Goal: Information Seeking & Learning: Learn about a topic

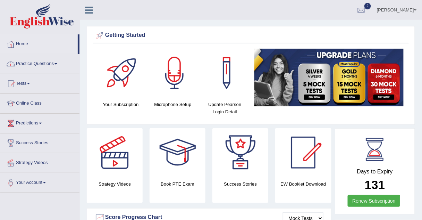
click at [41, 64] on link "Practice Questions" at bounding box center [39, 62] width 79 height 17
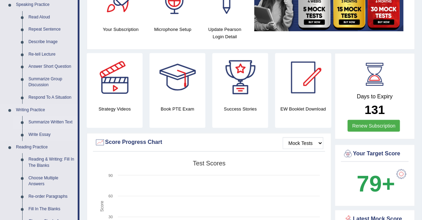
scroll to position [75, 0]
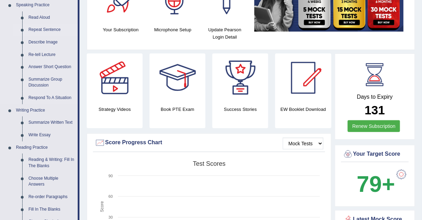
click at [47, 29] on link "Repeat Sentence" at bounding box center [51, 30] width 52 height 12
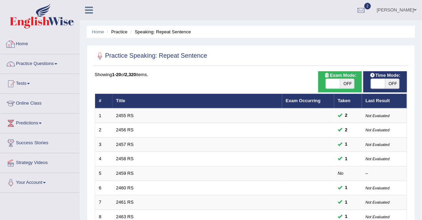
scroll to position [237, 0]
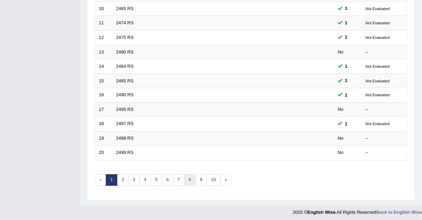
click at [184, 180] on link "8" at bounding box center [189, 179] width 11 height 11
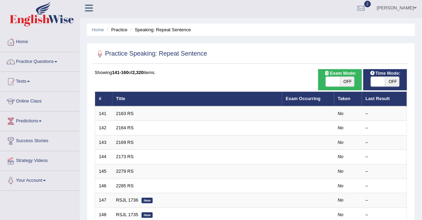
scroll to position [1, 0]
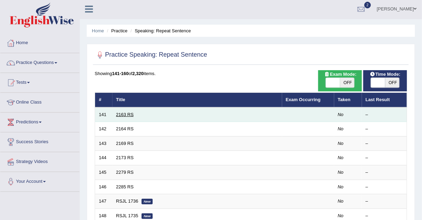
click at [121, 114] on link "2163 RS" at bounding box center [125, 114] width 18 height 5
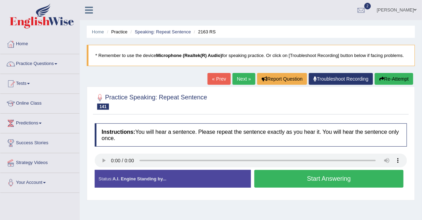
click at [267, 176] on button "Start Answering" at bounding box center [328, 179] width 149 height 18
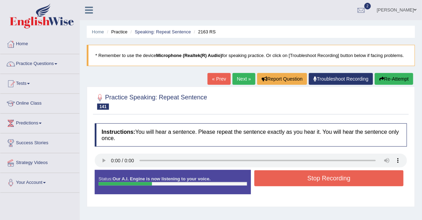
click at [270, 181] on button "Stop Recording" at bounding box center [328, 178] width 149 height 16
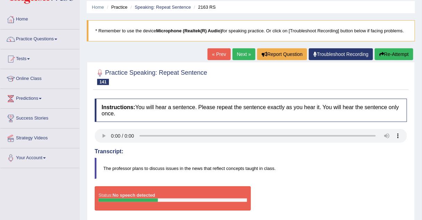
scroll to position [25, 0]
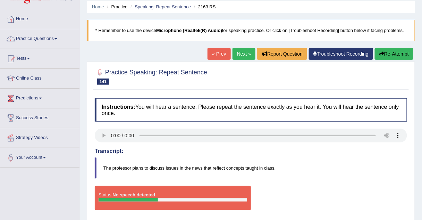
click at [243, 54] on link "Next »" at bounding box center [243, 54] width 23 height 12
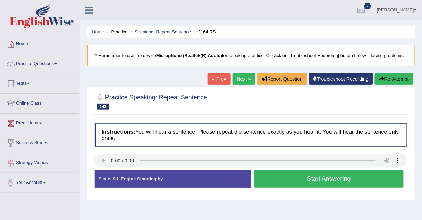
click at [260, 180] on button "Start Answering" at bounding box center [328, 179] width 149 height 18
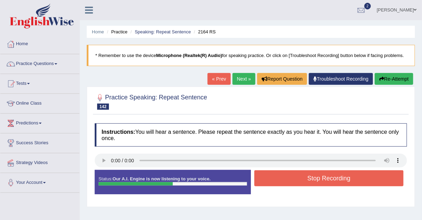
click at [263, 179] on button "Stop Recording" at bounding box center [328, 178] width 149 height 16
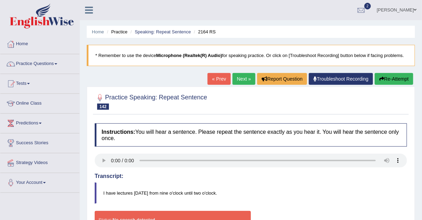
click at [240, 77] on link "Next »" at bounding box center [243, 79] width 23 height 12
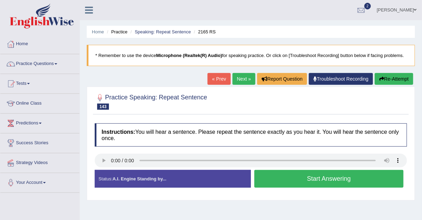
click at [245, 76] on link "Next »" at bounding box center [243, 79] width 23 height 12
click at [240, 80] on link "Next »" at bounding box center [243, 79] width 23 height 12
click at [242, 79] on link "Next »" at bounding box center [243, 79] width 23 height 12
click at [267, 183] on button "Start Answering" at bounding box center [328, 179] width 149 height 18
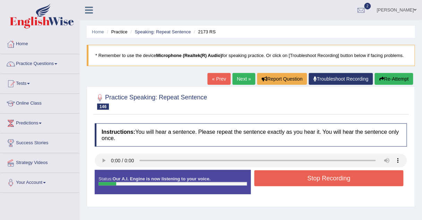
click at [267, 183] on button "Stop Recording" at bounding box center [328, 178] width 149 height 16
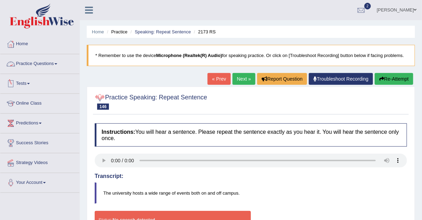
click at [33, 65] on link "Practice Questions" at bounding box center [39, 62] width 79 height 17
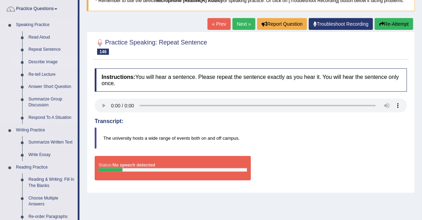
scroll to position [54, 0]
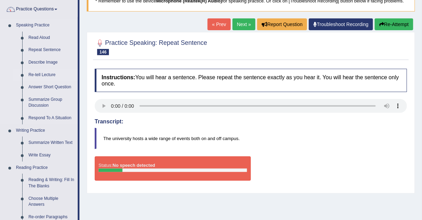
click at [44, 73] on link "Re-tell Lecture" at bounding box center [51, 75] width 52 height 12
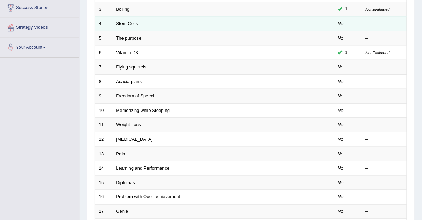
scroll to position [135, 0]
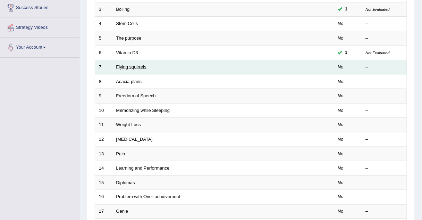
click at [128, 65] on link "Flying squirrels" at bounding box center [131, 66] width 30 height 5
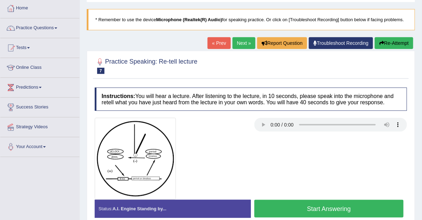
scroll to position [36, 0]
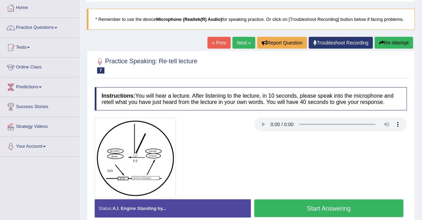
click at [249, 42] on link "Next »" at bounding box center [243, 43] width 23 height 12
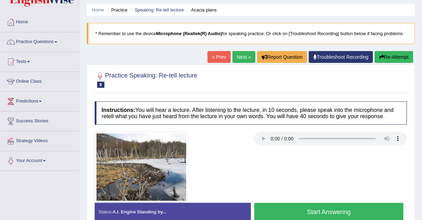
scroll to position [21, 0]
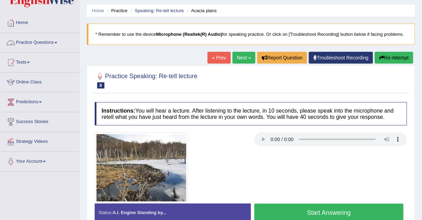
click at [34, 42] on link "Practice Questions" at bounding box center [39, 41] width 79 height 17
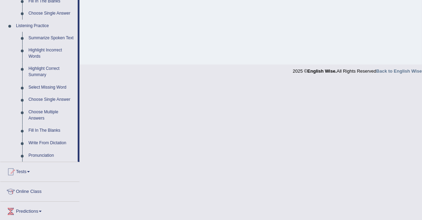
scroll to position [283, 0]
click at [41, 142] on link "Write From Dictation" at bounding box center [51, 143] width 52 height 12
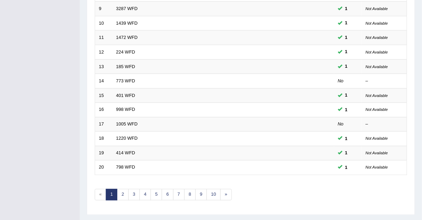
scroll to position [237, 0]
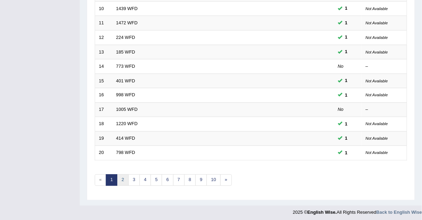
click at [118, 176] on link "2" at bounding box center [122, 179] width 11 height 11
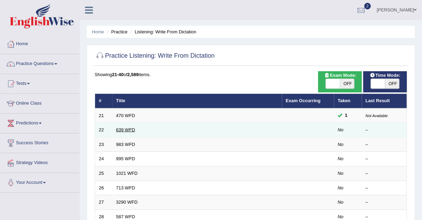
click at [118, 129] on link "639 WFD" at bounding box center [125, 129] width 19 height 5
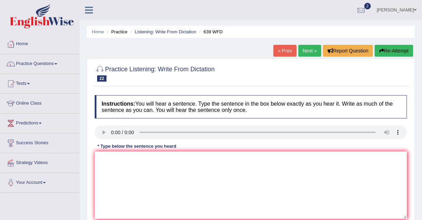
click at [304, 54] on link "Next »" at bounding box center [309, 51] width 23 height 12
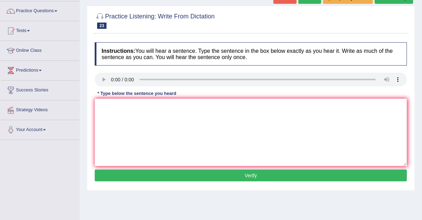
scroll to position [53, 0]
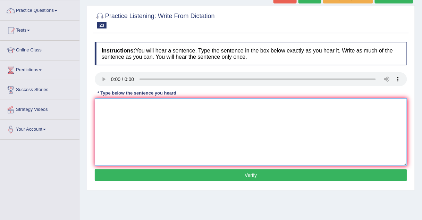
click at [121, 103] on textarea at bounding box center [251, 131] width 312 height 67
type textarea "The reception staff can giving information about landing and printing."
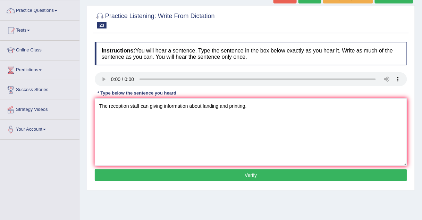
click at [189, 171] on button "Verify" at bounding box center [251, 175] width 312 height 12
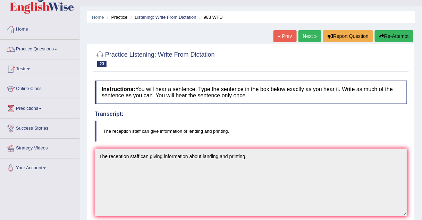
scroll to position [0, 0]
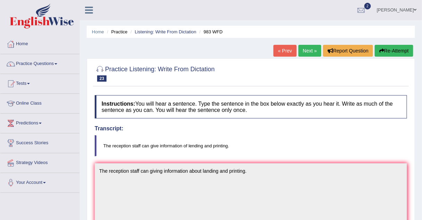
click at [303, 51] on link "Next »" at bounding box center [309, 51] width 23 height 12
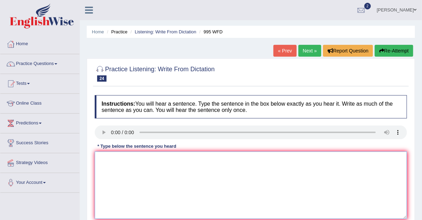
click at [100, 157] on textarea at bounding box center [251, 184] width 312 height 67
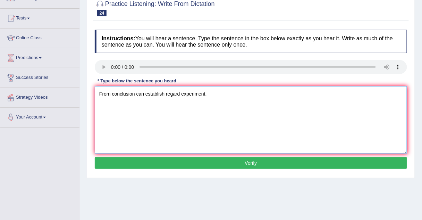
scroll to position [65, 0]
type textarea "From conclusion can establish regard experiment."
click at [100, 157] on button "Verify" at bounding box center [251, 163] width 312 height 12
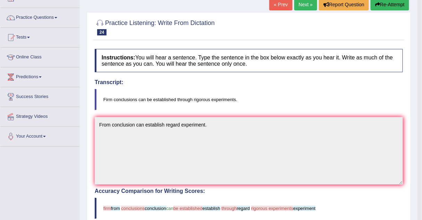
scroll to position [0, 0]
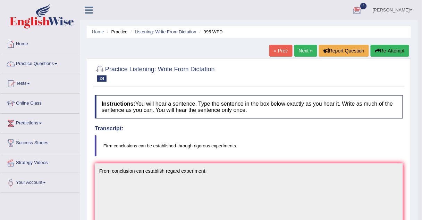
click at [307, 51] on link "Next »" at bounding box center [305, 51] width 23 height 12
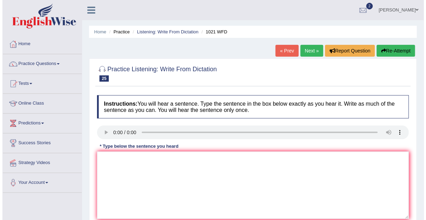
scroll to position [34, 0]
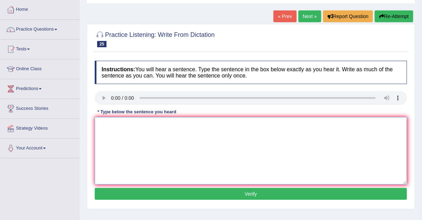
click at [98, 123] on textarea at bounding box center [251, 150] width 312 height 67
type textarea "The english degree specially avilable in third year."
click at [116, 190] on button "Verify" at bounding box center [251, 194] width 312 height 12
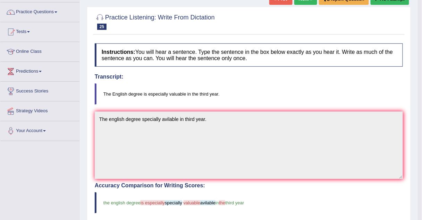
scroll to position [0, 0]
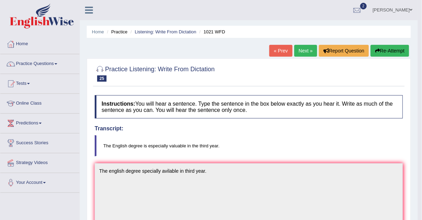
click at [300, 49] on link "Next »" at bounding box center [305, 51] width 23 height 12
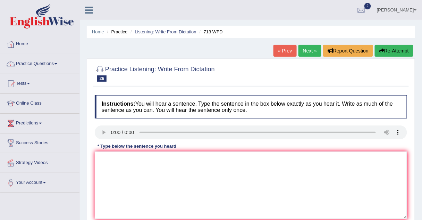
scroll to position [13, 0]
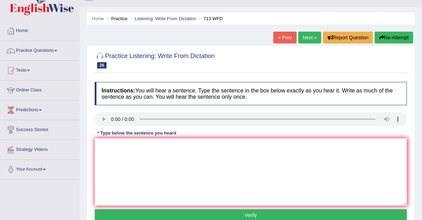
click at [306, 39] on link "Next »" at bounding box center [309, 38] width 23 height 12
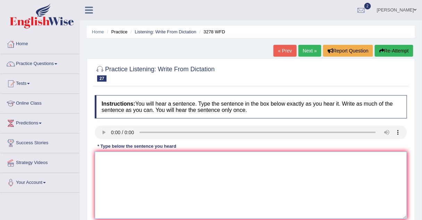
click at [101, 157] on textarea at bounding box center [251, 184] width 312 height 67
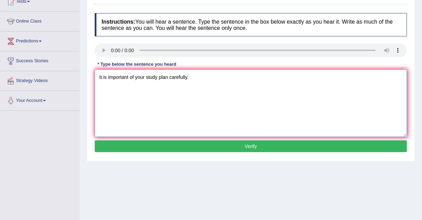
scroll to position [85, 0]
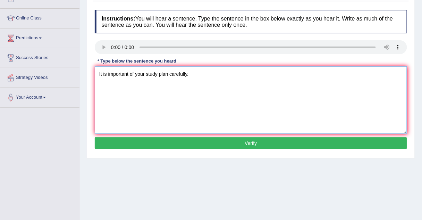
type textarea "It is important of your study plan carefully."
click at [125, 142] on button "Verify" at bounding box center [251, 143] width 312 height 12
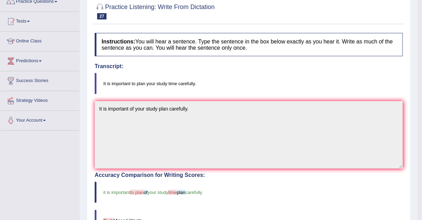
scroll to position [0, 0]
